Goal: Information Seeking & Learning: Learn about a topic

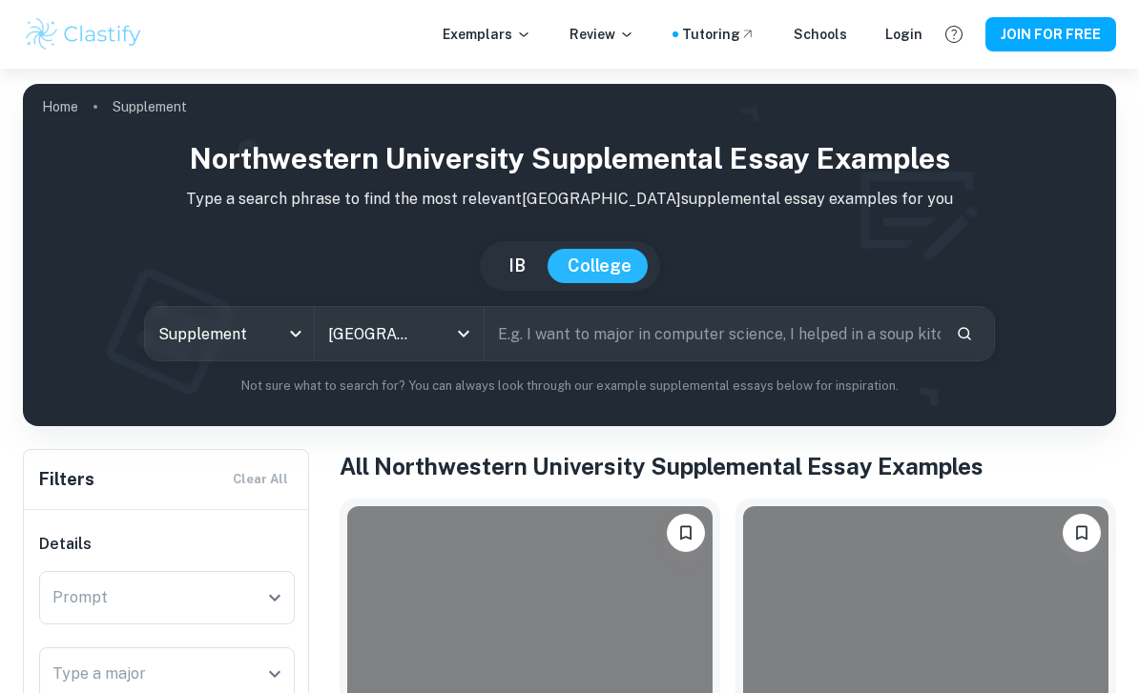
scroll to position [611, 0]
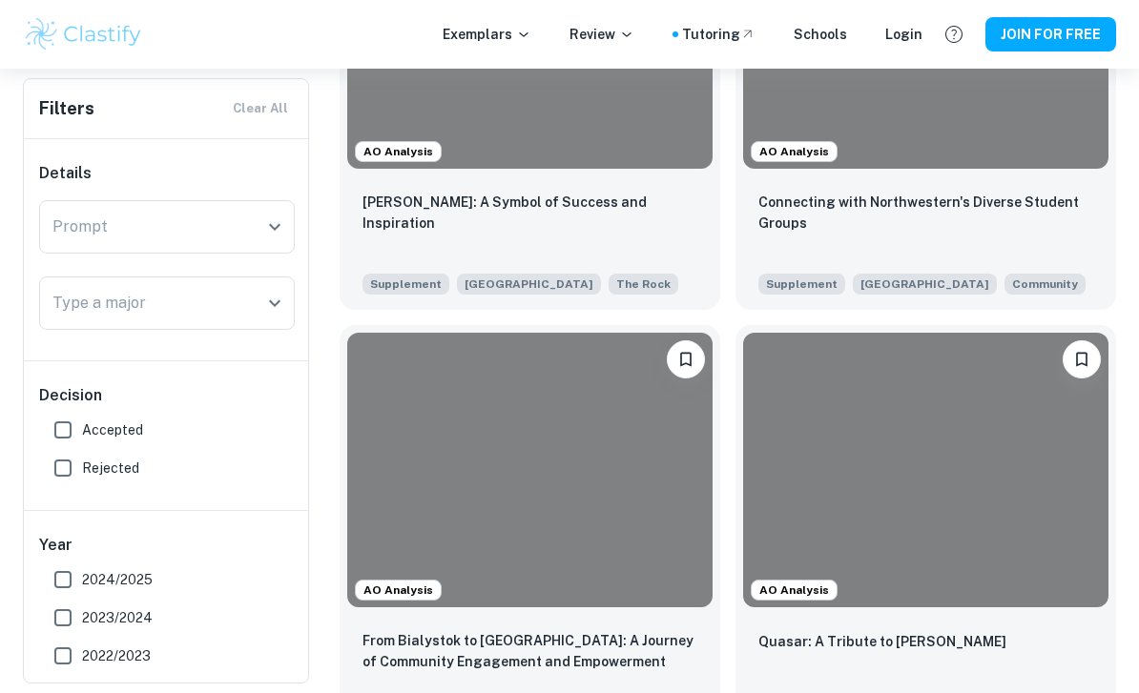
click at [1043, 207] on p "Connecting with Northwestern's Diverse Student Groups" at bounding box center [925, 213] width 335 height 42
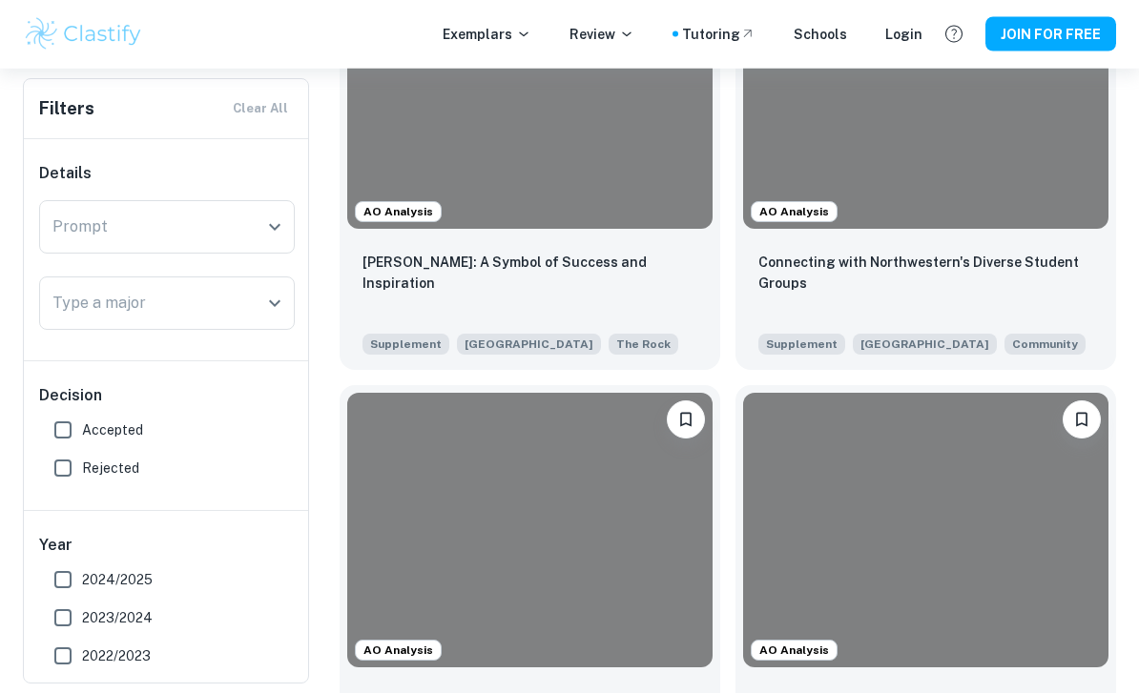
scroll to position [551, 0]
click at [604, 258] on p "[PERSON_NAME]: A Symbol of Success and Inspiration" at bounding box center [529, 273] width 335 height 42
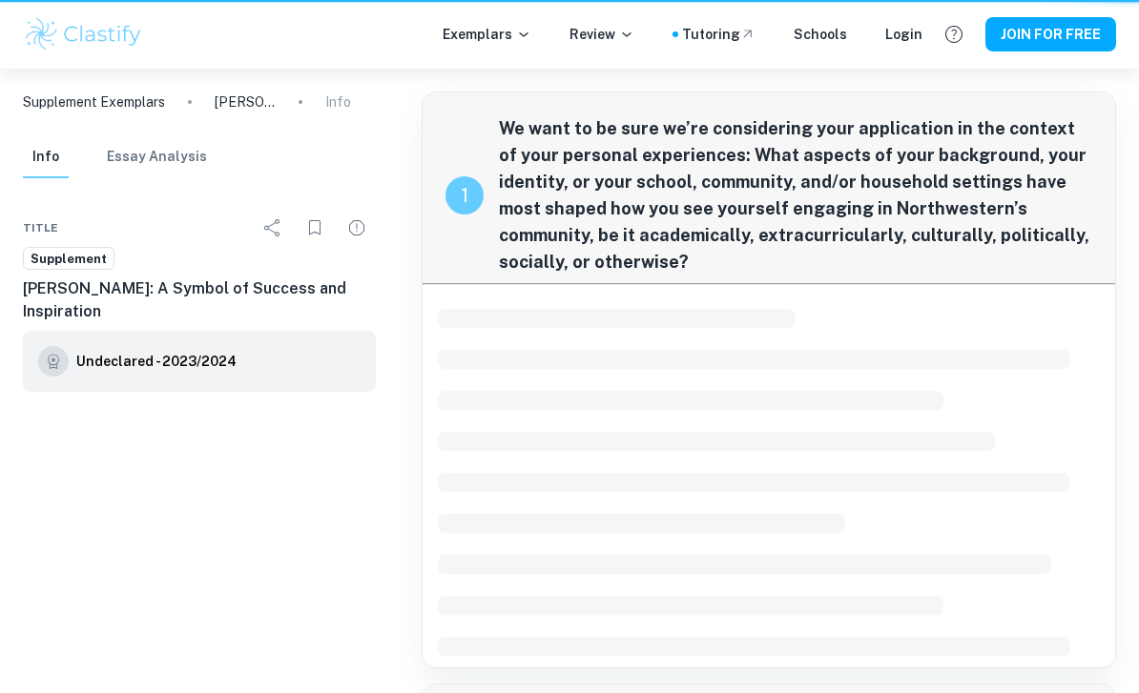
click at [606, 692] on html "We value your privacy We use cookies to enhance your browsing experience, serve…" at bounding box center [569, 346] width 1139 height 693
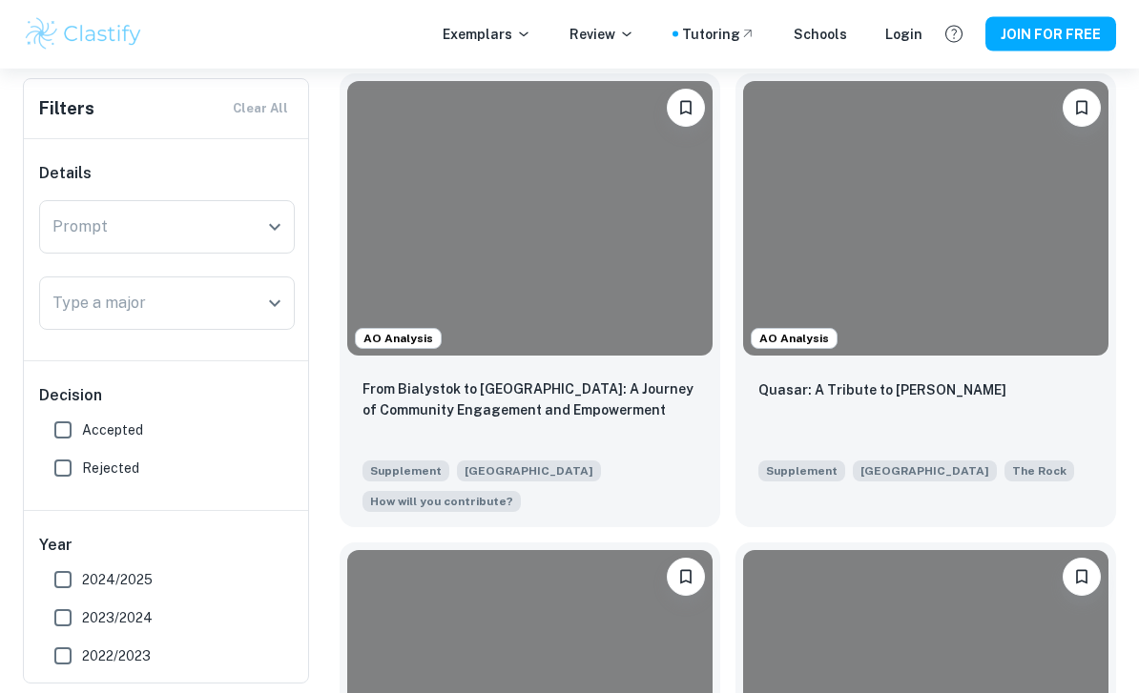
scroll to position [867, 0]
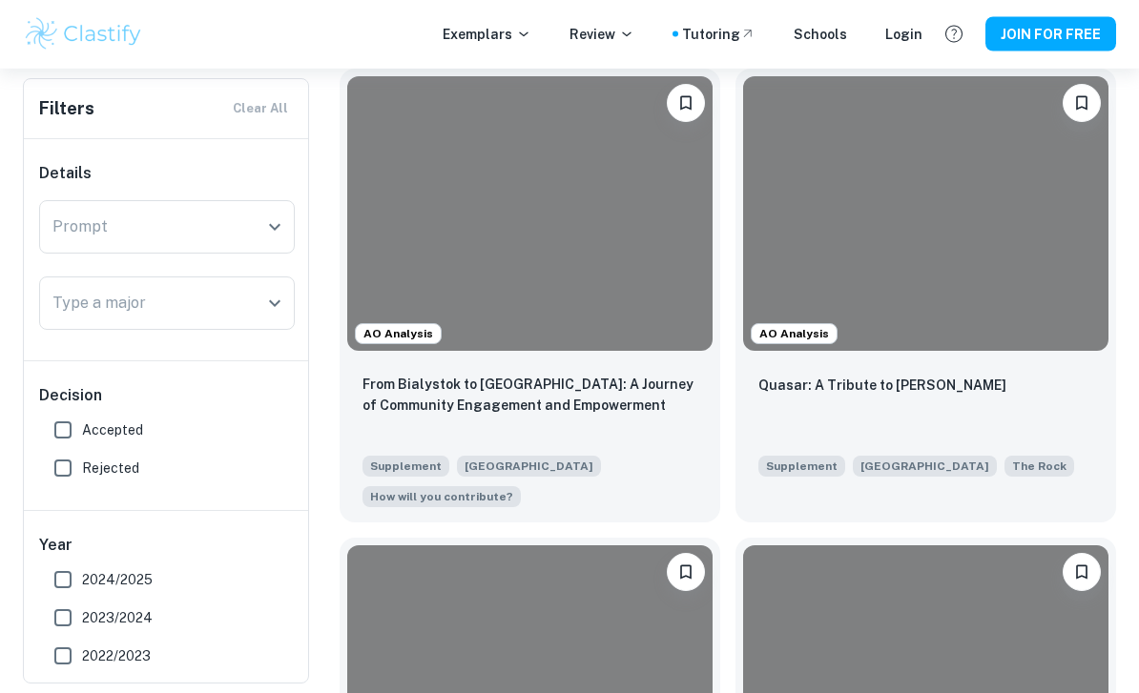
click at [560, 336] on div at bounding box center [529, 214] width 365 height 274
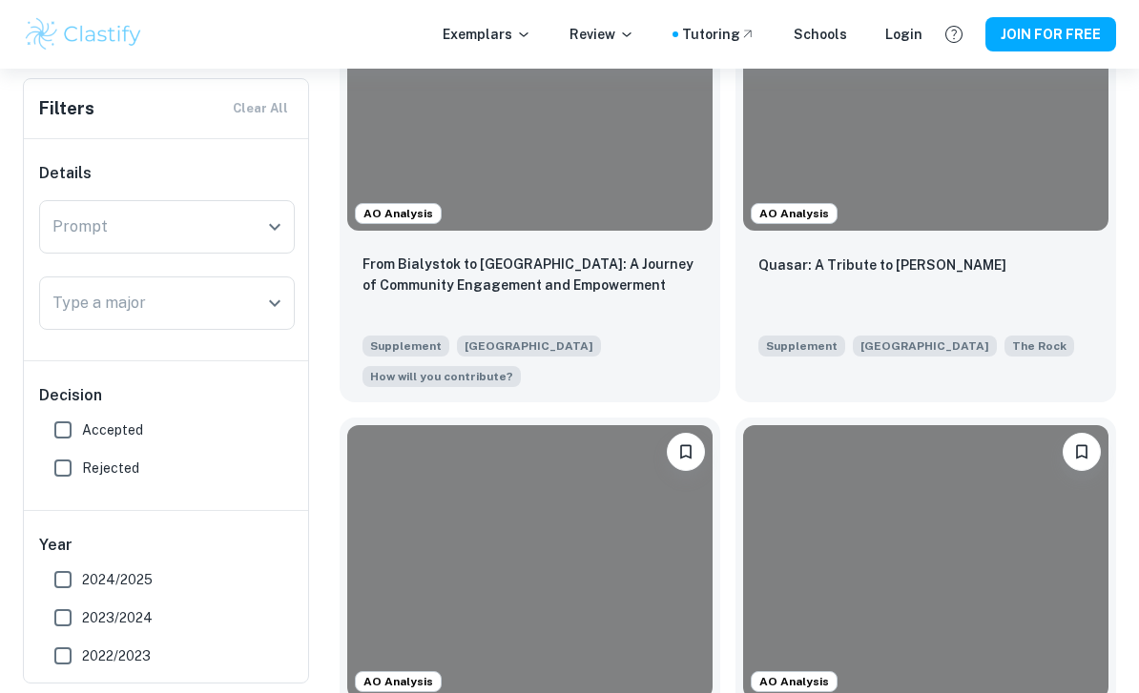
scroll to position [1073, 0]
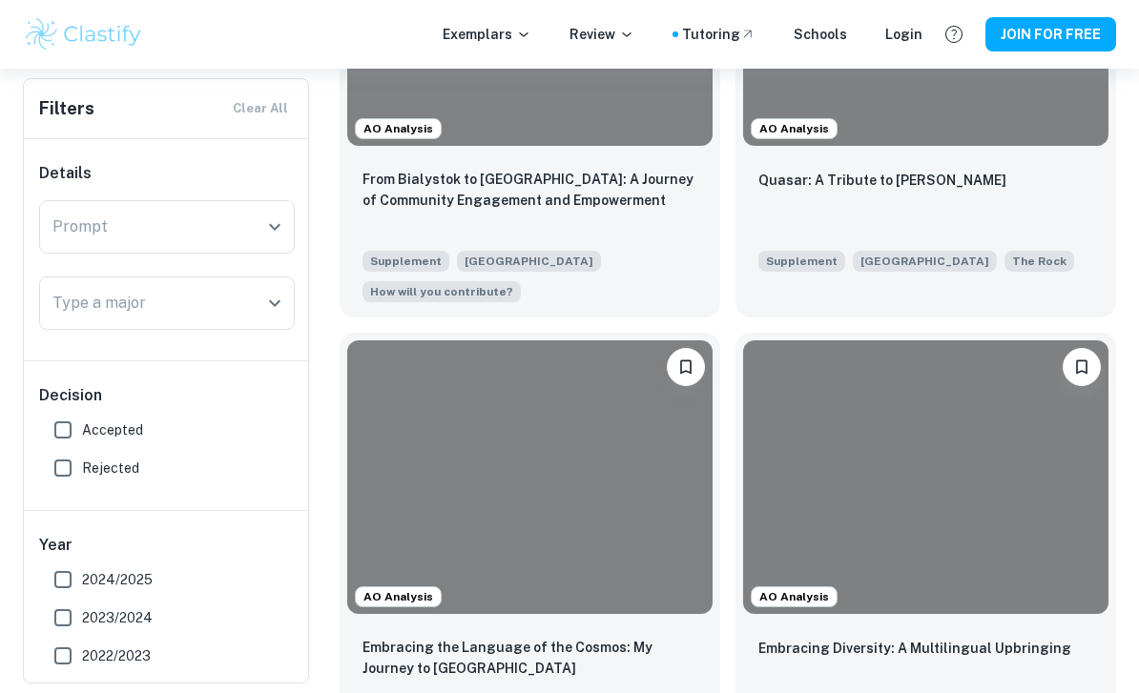
click at [844, 511] on div at bounding box center [925, 477] width 365 height 274
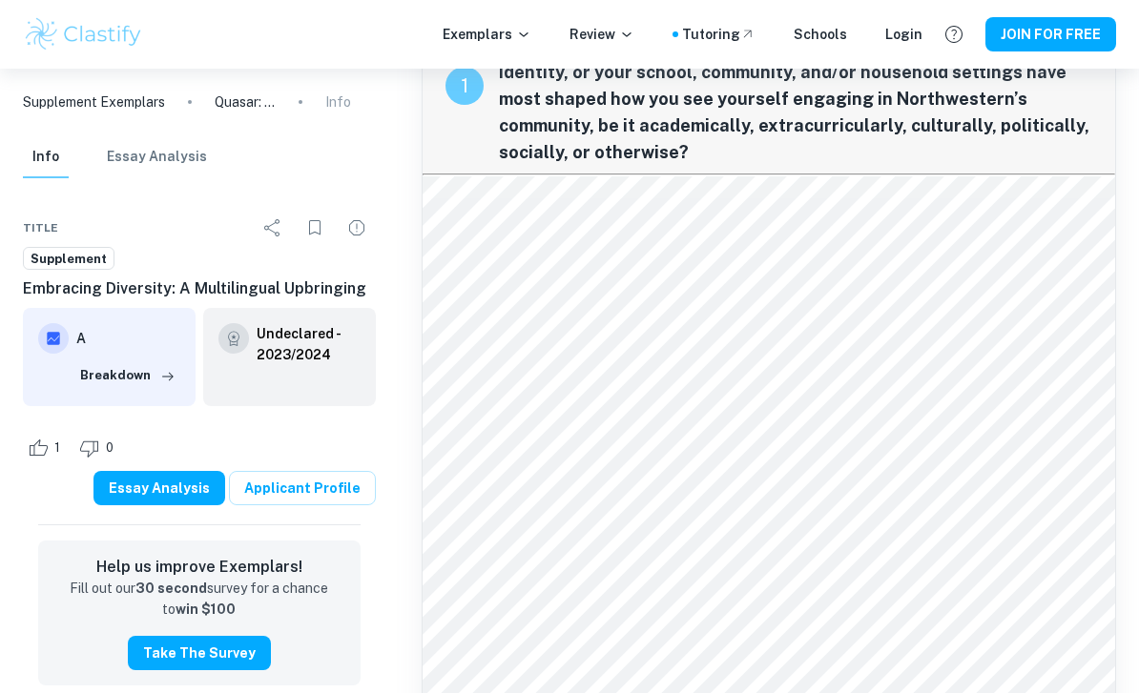
scroll to position [109, 0]
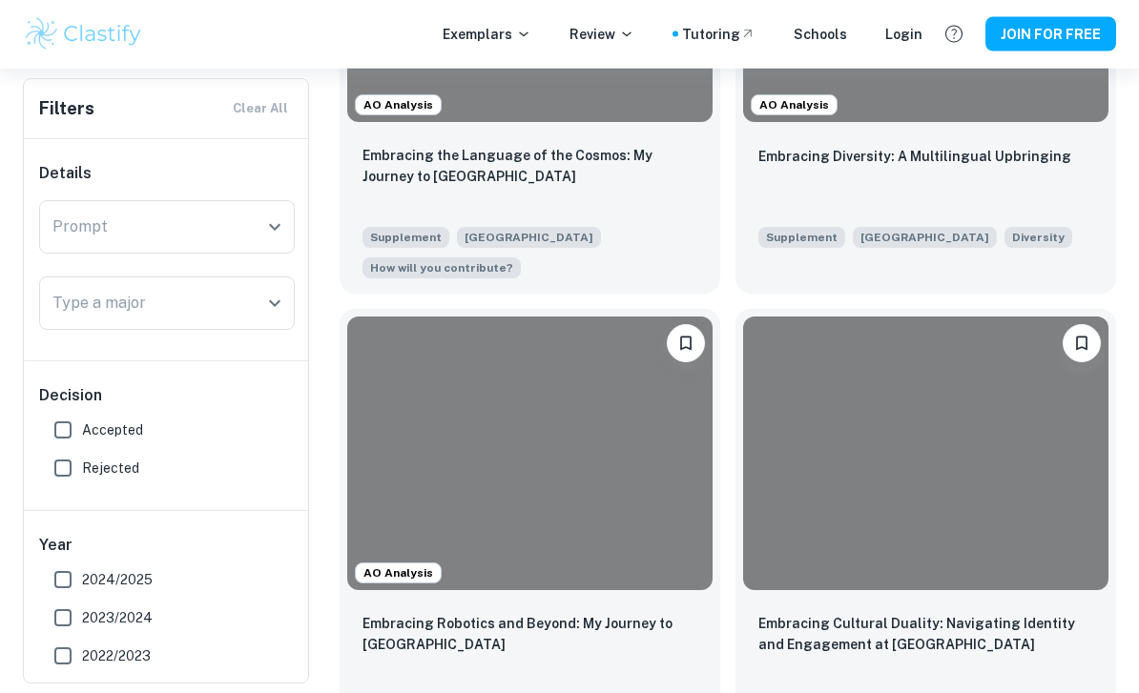
scroll to position [1565, 0]
click at [948, 151] on p "Embracing Diversity: A Multilingual Upbringing" at bounding box center [914, 156] width 313 height 21
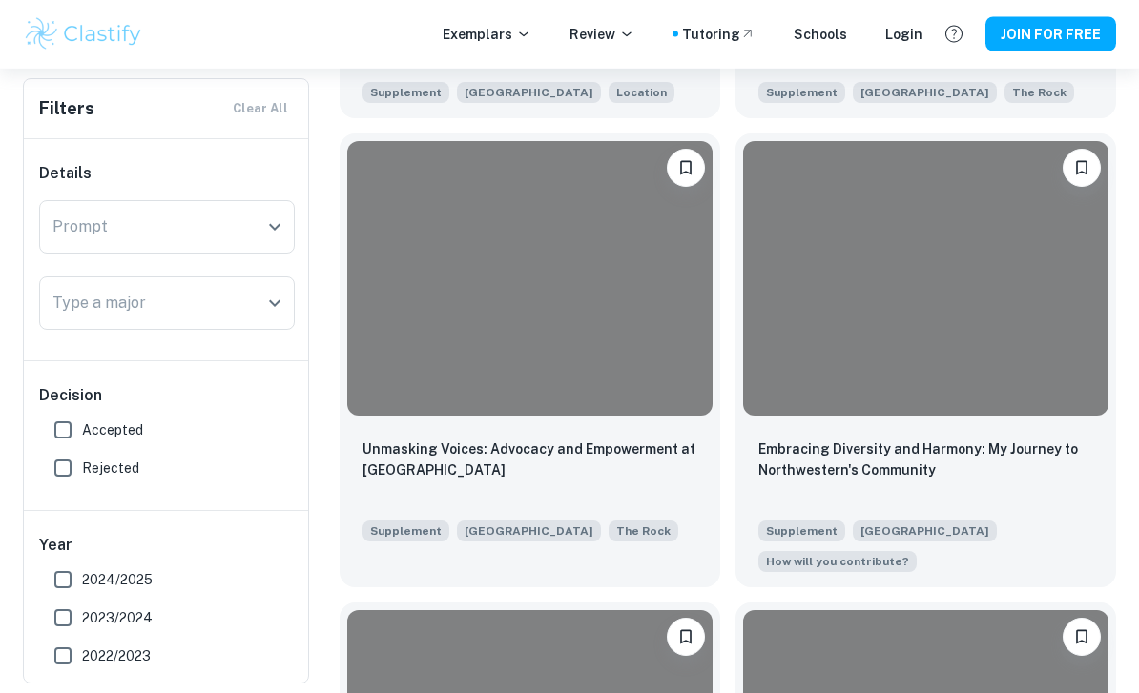
scroll to position [2646, 0]
click at [997, 296] on div at bounding box center [925, 278] width 365 height 274
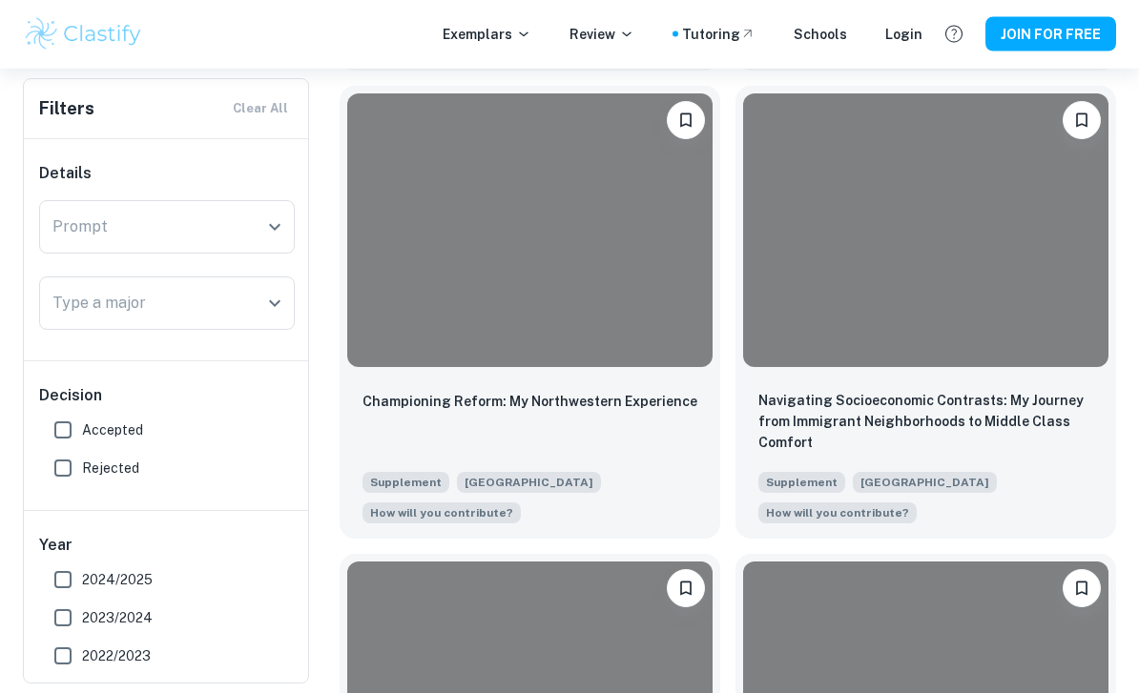
scroll to position [3644, 0]
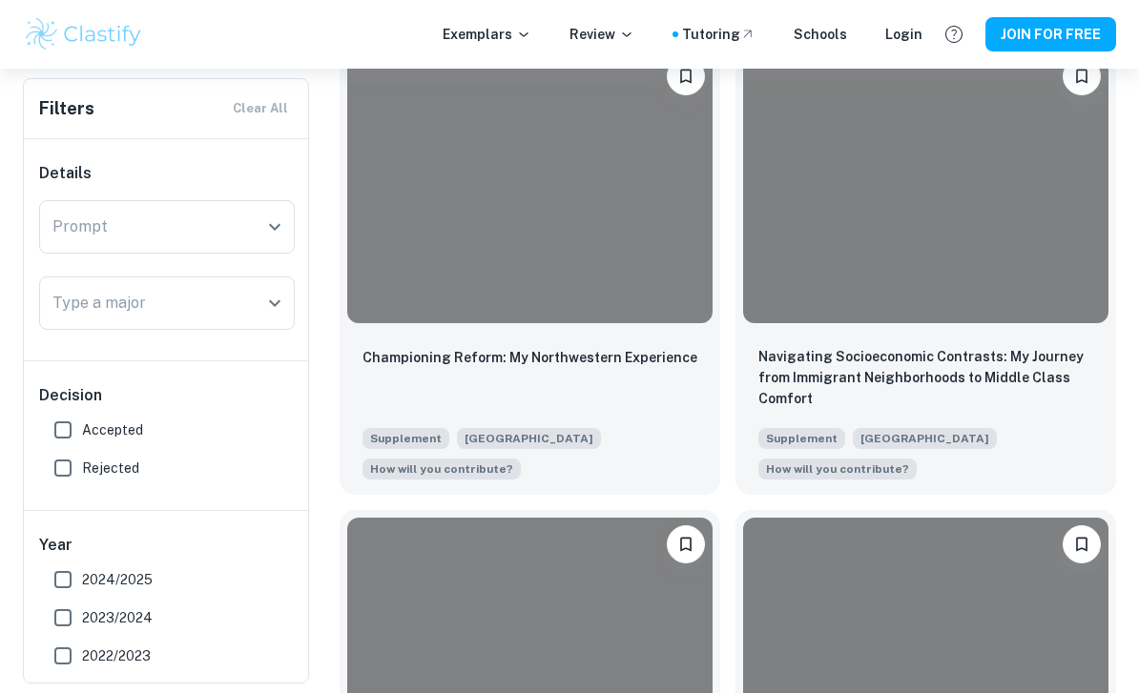
click at [634, 384] on div "Championing Reform: My Northwestern Experience" at bounding box center [529, 378] width 335 height 65
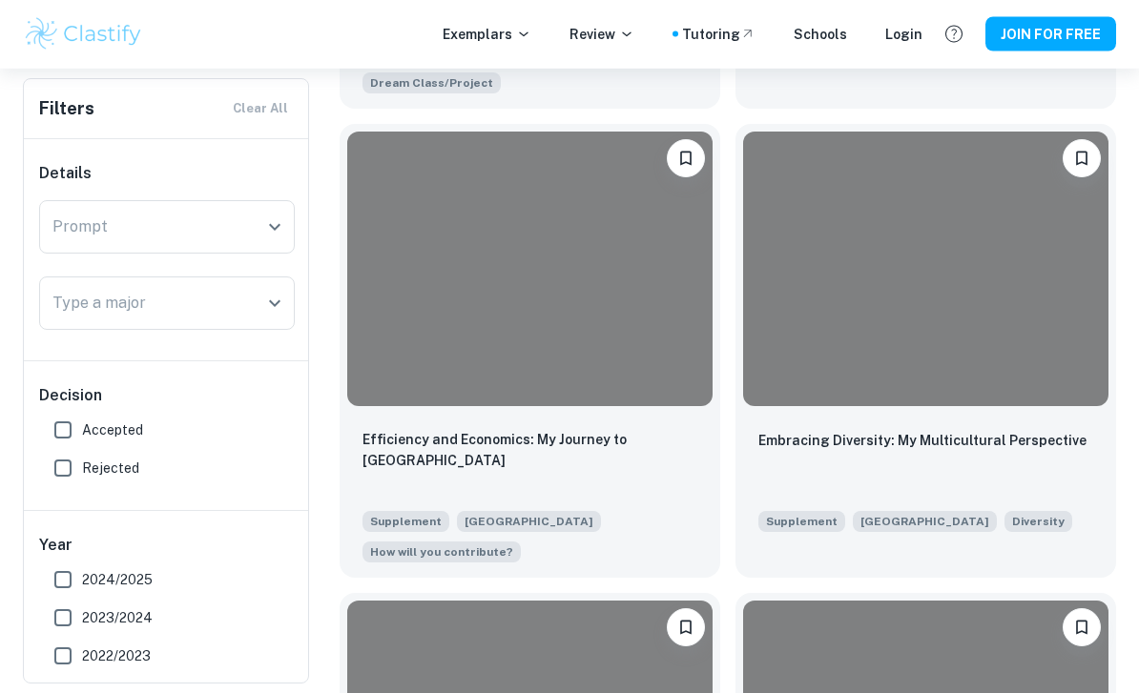
scroll to position [4499, 0]
click at [573, 468] on p "Efficiency and Economics: My Journey to [GEOGRAPHIC_DATA]" at bounding box center [529, 450] width 335 height 42
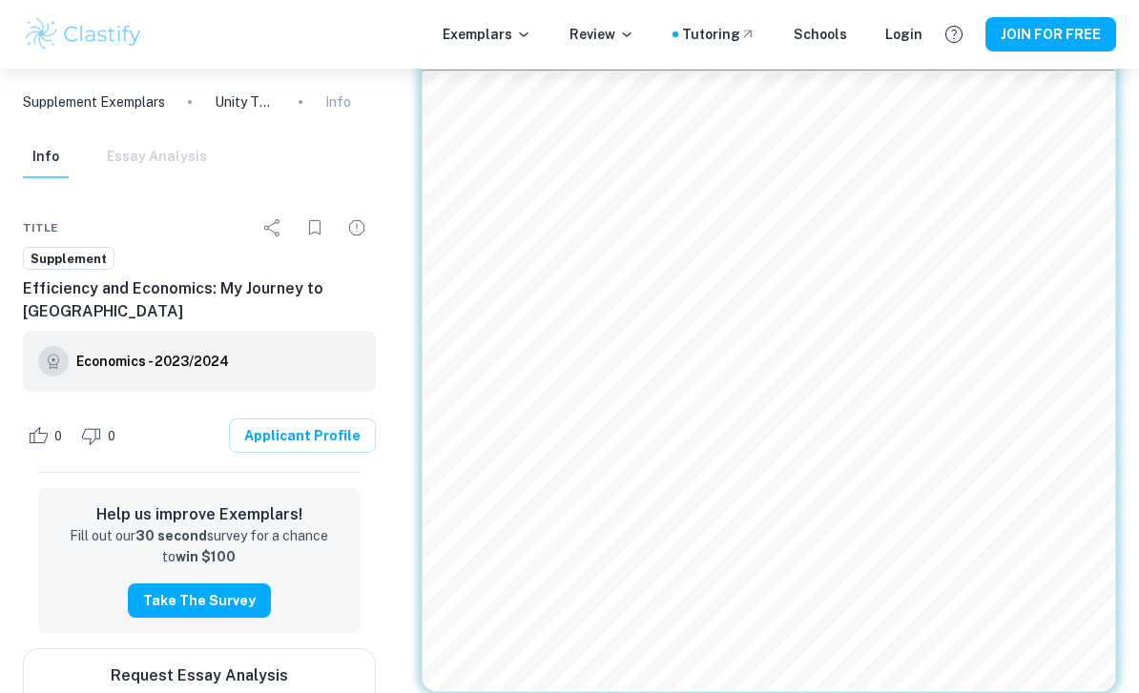
scroll to position [216, 0]
